Goal: Navigation & Orientation: Find specific page/section

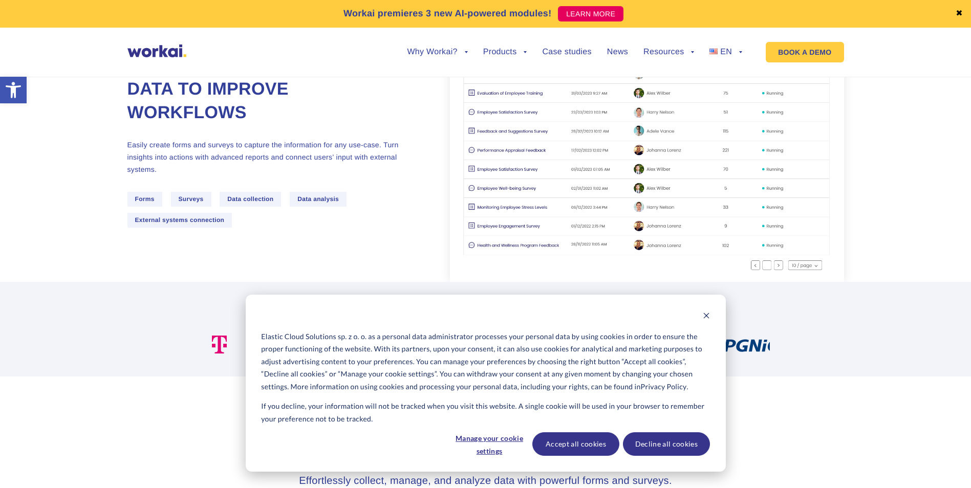
scroll to position [307, 0]
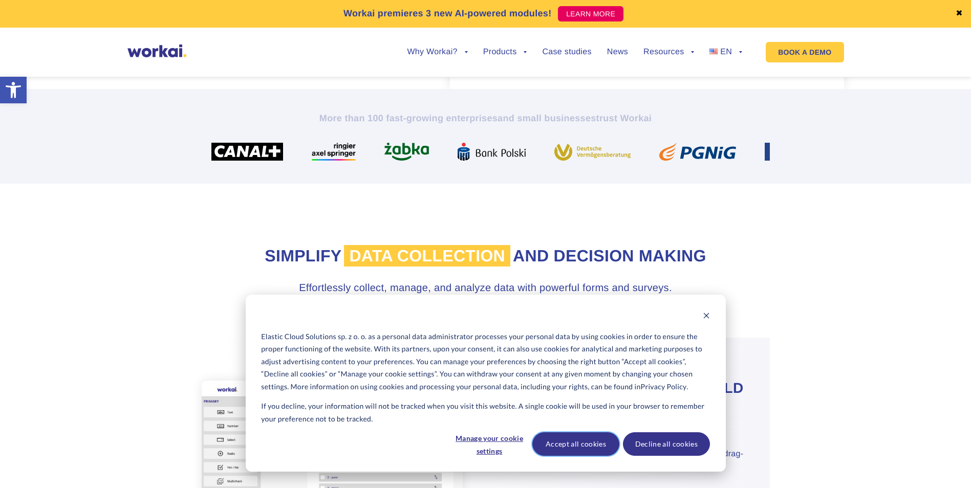
click at [582, 439] on button "Accept all cookies" at bounding box center [575, 445] width 87 height 24
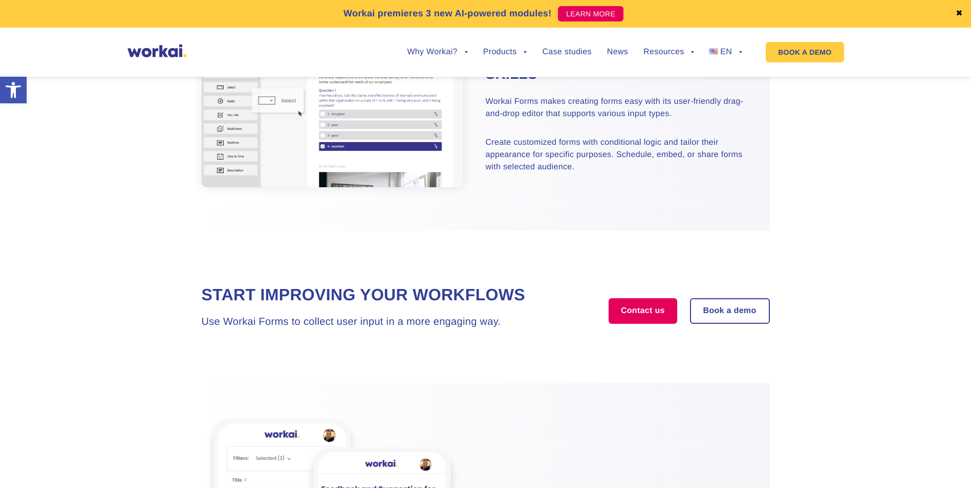
scroll to position [666, 0]
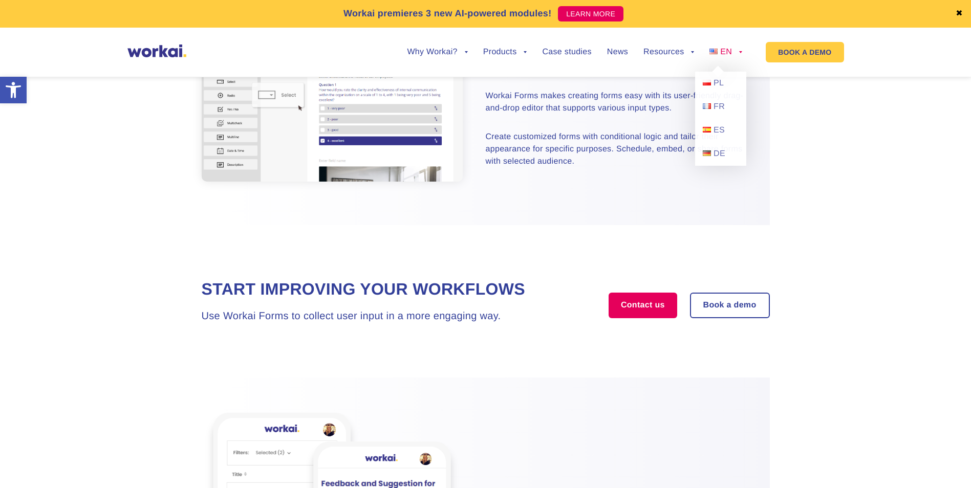
click at [721, 49] on span "EN" at bounding box center [726, 52] width 12 height 9
click at [711, 136] on link "ES" at bounding box center [720, 131] width 51 height 24
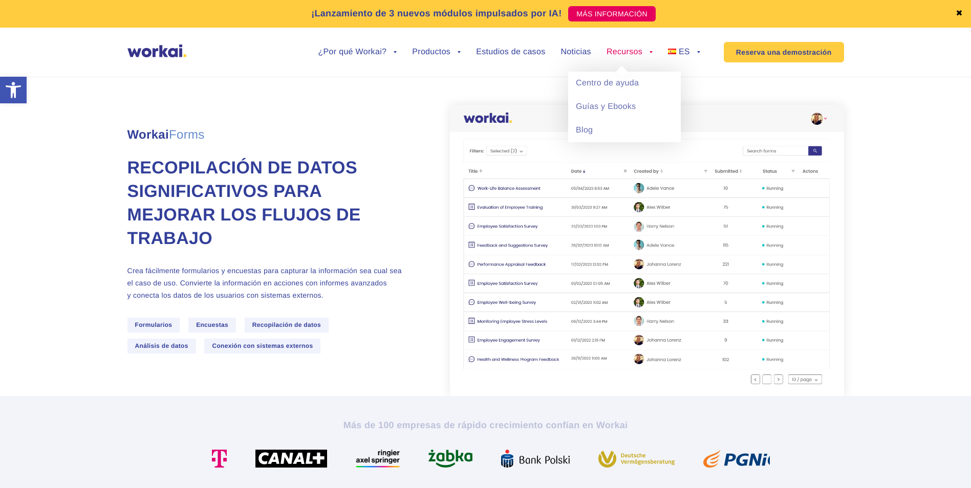
click at [633, 52] on link "Recursos" at bounding box center [630, 52] width 46 height 8
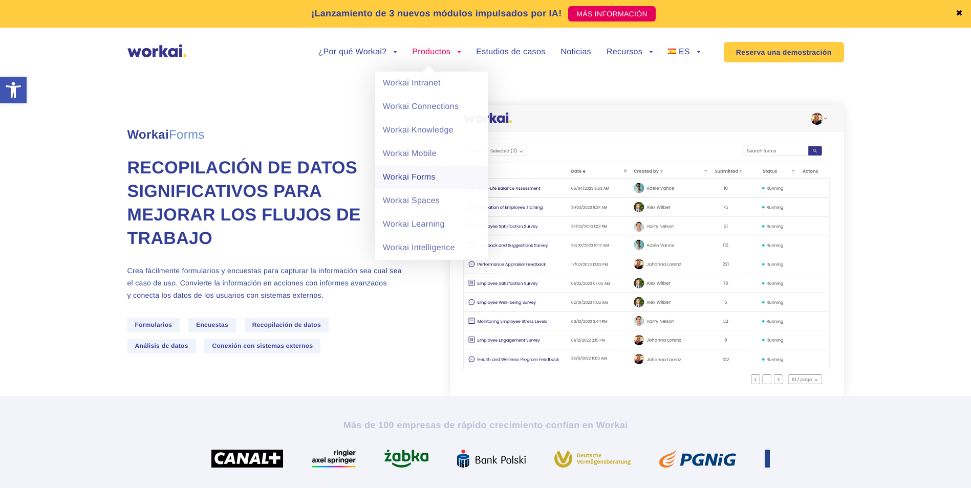
click at [445, 174] on link "Workai Forms" at bounding box center [431, 178] width 113 height 24
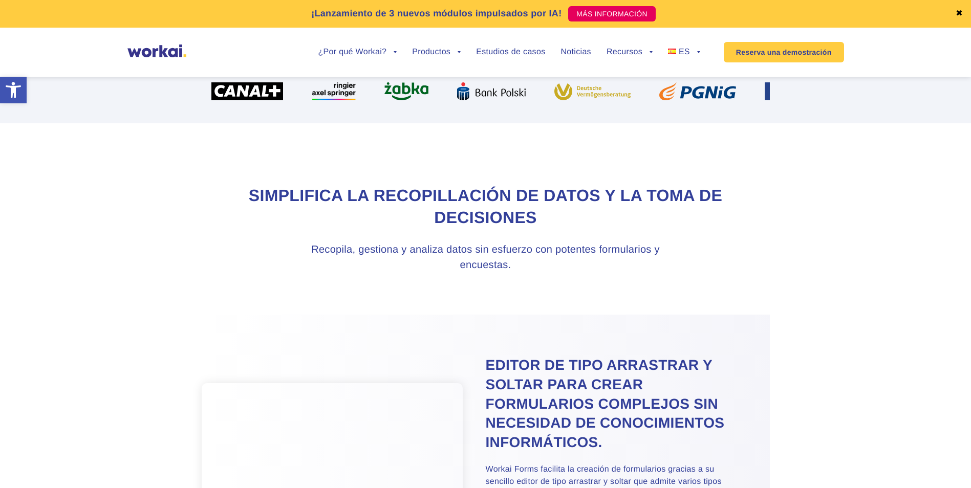
scroll to position [307, 0]
